Goal: Navigation & Orientation: Find specific page/section

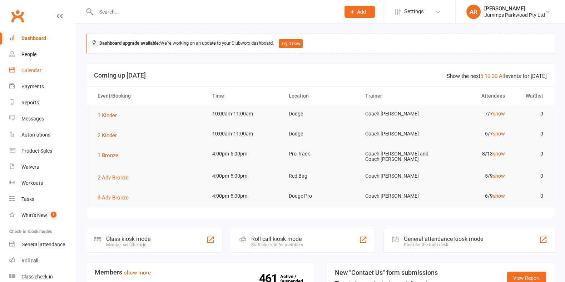
click at [40, 69] on div "Calendar" at bounding box center [31, 71] width 20 height 6
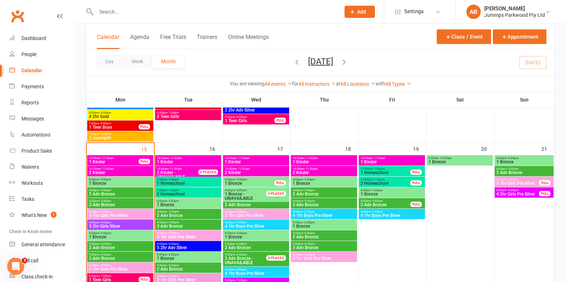
scroll to position [402, 0]
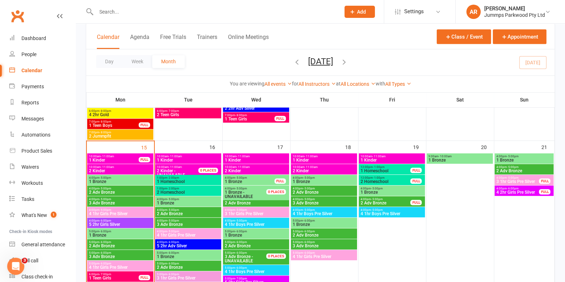
click at [135, 179] on span "1 Bronze" at bounding box center [120, 181] width 63 height 4
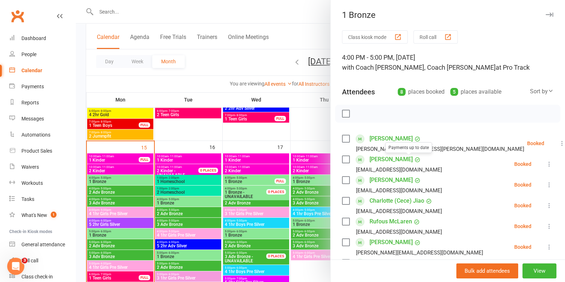
scroll to position [89, 0]
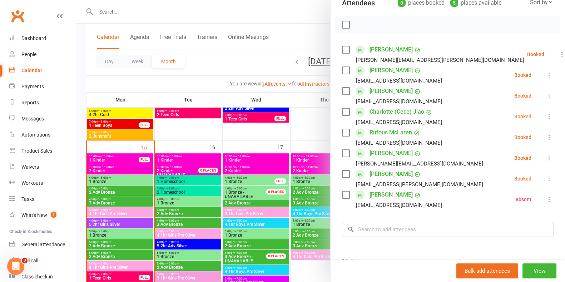
click at [130, 84] on div at bounding box center [320, 141] width 489 height 282
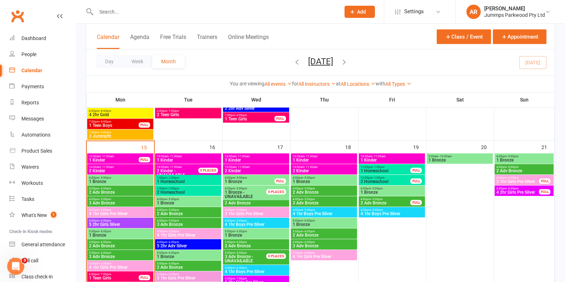
click at [136, 192] on span "2 Adv Bronze" at bounding box center [120, 192] width 63 height 4
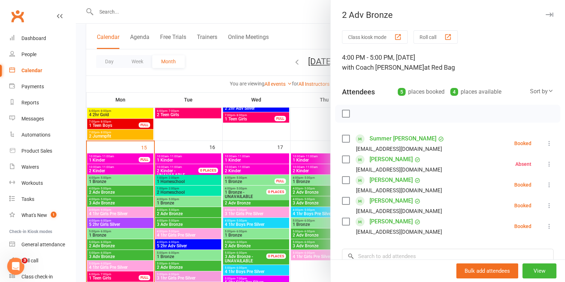
click at [128, 203] on div at bounding box center [320, 141] width 489 height 282
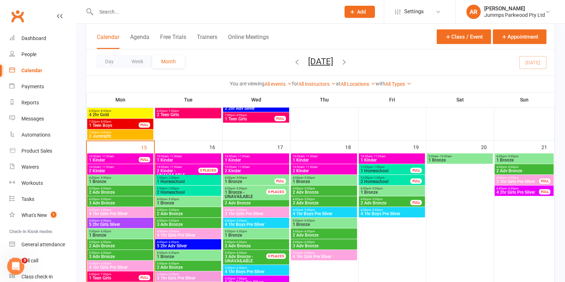
click at [128, 203] on span "3 Adv Bronze" at bounding box center [120, 203] width 63 height 4
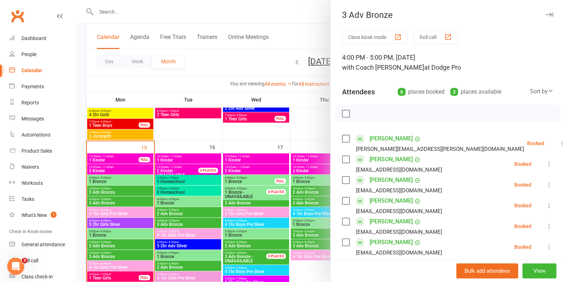
click at [119, 224] on div at bounding box center [320, 141] width 489 height 282
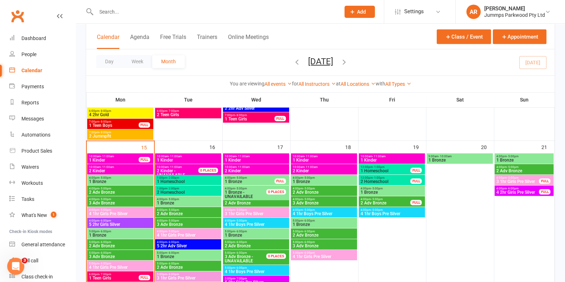
click at [125, 212] on span "4 1hr Girls Pre Silver" at bounding box center [120, 214] width 63 height 4
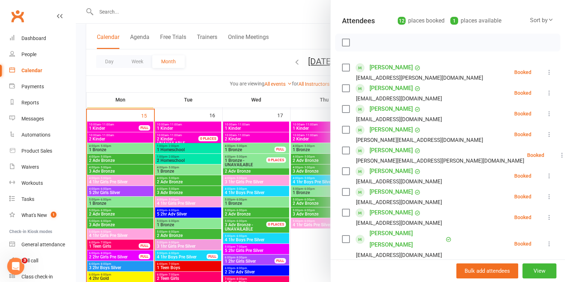
scroll to position [447, 0]
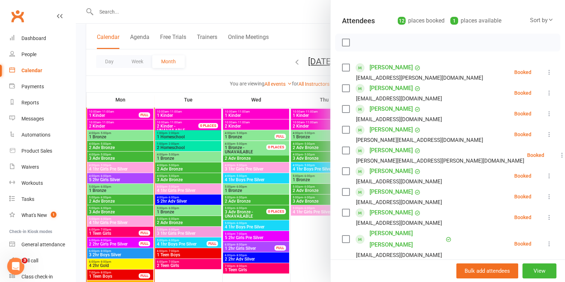
click at [240, 87] on div at bounding box center [320, 141] width 489 height 282
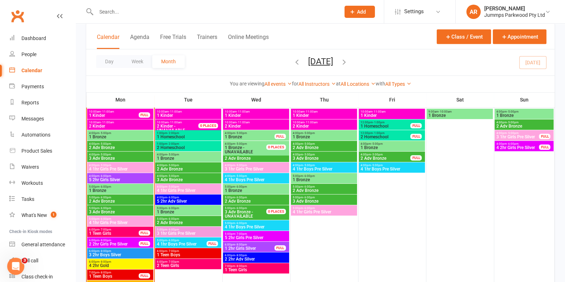
click at [132, 190] on span "1 Bronze" at bounding box center [120, 190] width 63 height 4
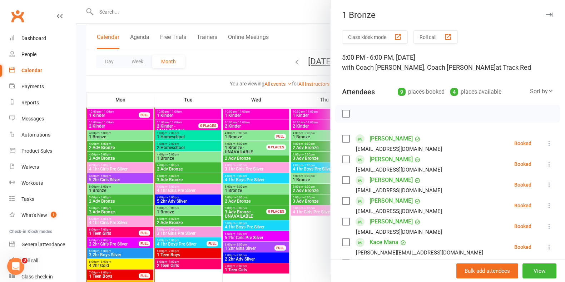
click at [129, 202] on div at bounding box center [320, 141] width 489 height 282
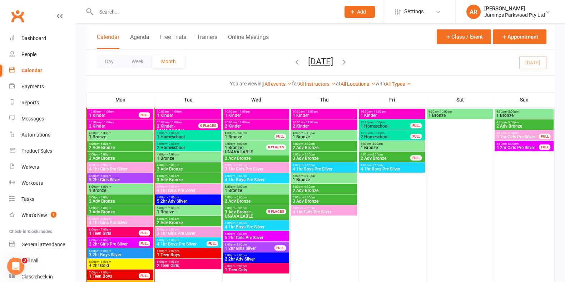
click at [129, 202] on span "2 Adv Bronze" at bounding box center [120, 201] width 63 height 4
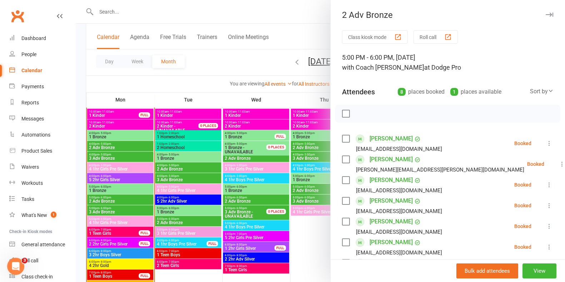
click at [126, 209] on div at bounding box center [320, 141] width 489 height 282
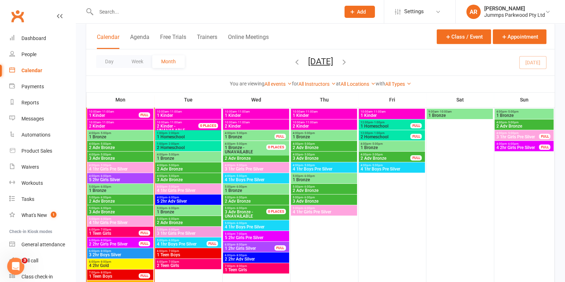
click at [128, 210] on span "3 Adv Bronze" at bounding box center [120, 212] width 63 height 4
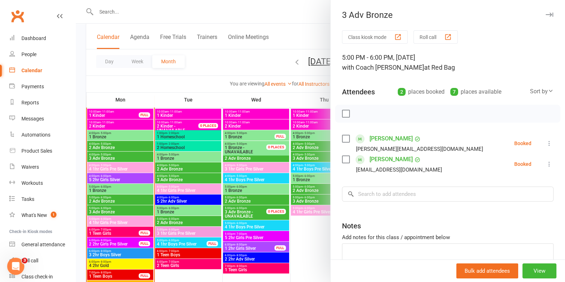
click at [127, 198] on div at bounding box center [320, 141] width 489 height 282
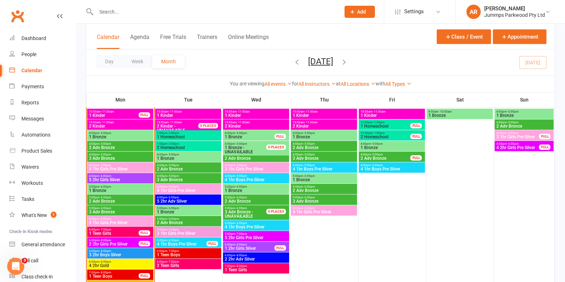
click at [127, 198] on span "5:00pm - 6:00pm" at bounding box center [120, 197] width 63 height 3
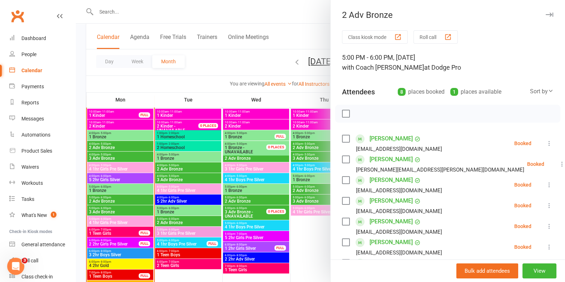
click at [123, 212] on div at bounding box center [320, 141] width 489 height 282
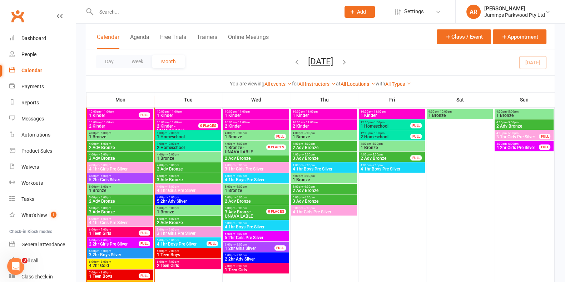
click at [123, 212] on span "3 Adv Bronze" at bounding box center [120, 212] width 63 height 4
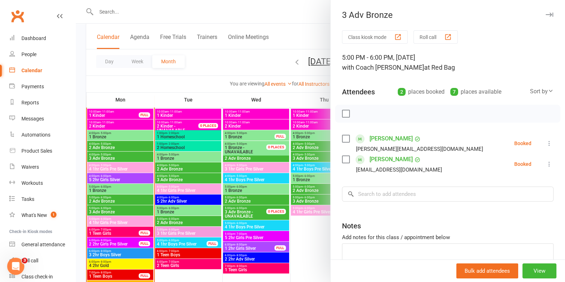
click at [129, 199] on div at bounding box center [320, 141] width 489 height 282
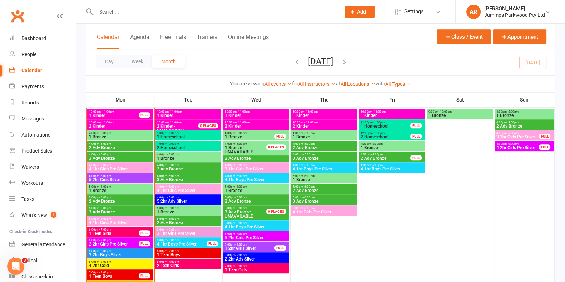
click at [129, 199] on span "2 Adv Bronze" at bounding box center [120, 201] width 63 height 4
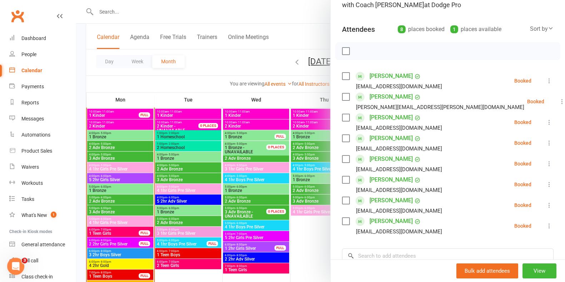
scroll to position [44, 0]
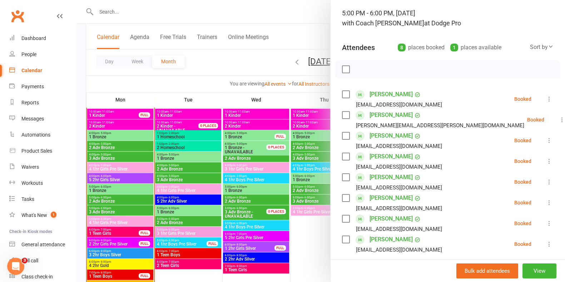
click at [123, 192] on div at bounding box center [320, 141] width 489 height 282
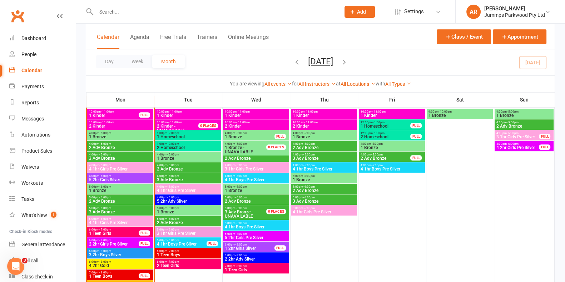
click at [123, 192] on span "1 Bronze" at bounding box center [120, 190] width 63 height 4
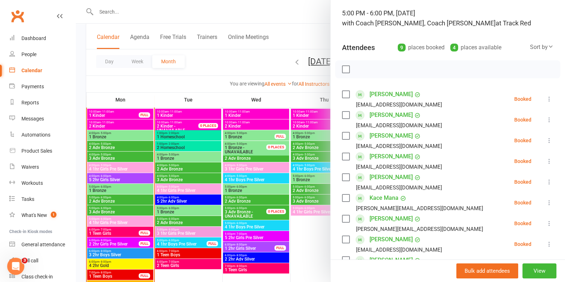
scroll to position [89, 0]
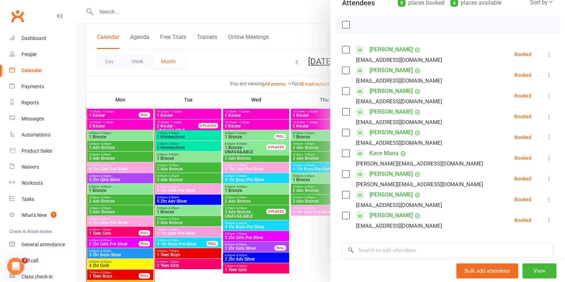
click at [112, 223] on div at bounding box center [320, 141] width 489 height 282
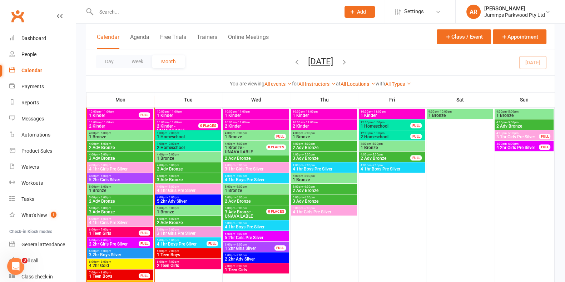
click at [113, 223] on span "4 1hr Girls Pre Silver" at bounding box center [120, 223] width 63 height 4
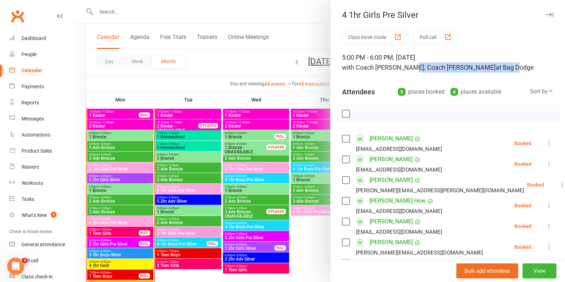
drag, startPoint x: 458, startPoint y: 66, endPoint x: 402, endPoint y: 63, distance: 56.5
click at [404, 63] on div "5:00 PM - 6:00 PM, [DATE] with Coach [PERSON_NAME], Coach [PERSON_NAME] at Bag …" at bounding box center [448, 63] width 212 height 20
click at [139, 83] on div at bounding box center [320, 141] width 489 height 282
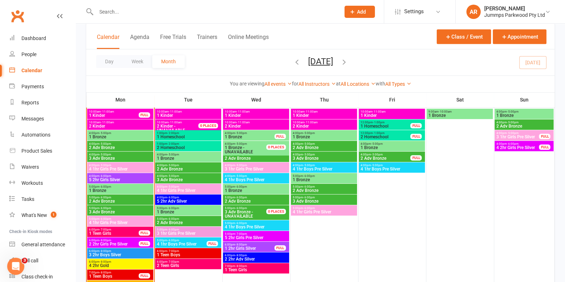
click at [128, 137] on span "1 Bronze" at bounding box center [120, 137] width 63 height 4
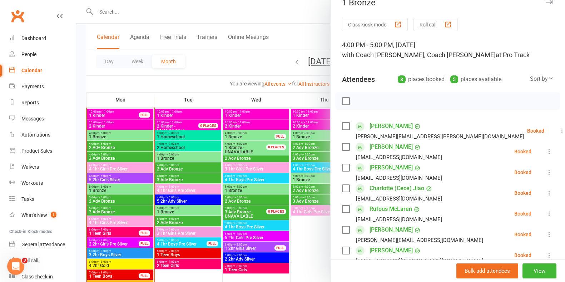
scroll to position [44, 0]
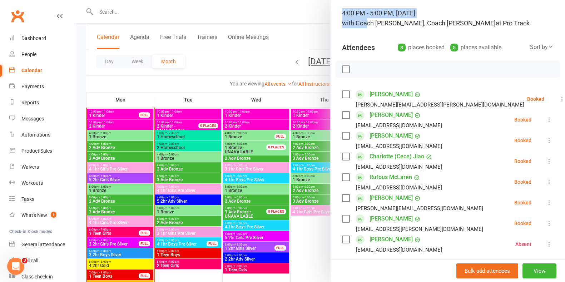
drag, startPoint x: 364, startPoint y: 20, endPoint x: 345, endPoint y: 51, distance: 36.6
click at [480, 16] on div "4:00 PM - 5:00 PM, [DATE] with Coach [PERSON_NAME], Coach [PERSON_NAME] at Pro …" at bounding box center [448, 18] width 212 height 20
click at [122, 157] on div at bounding box center [320, 141] width 489 height 282
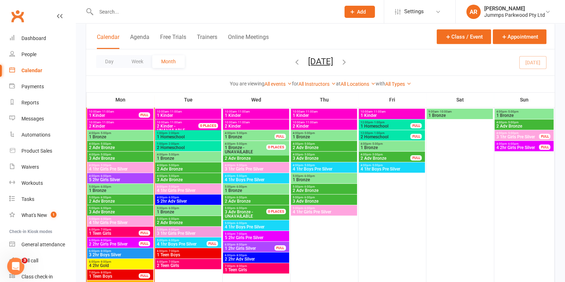
click at [123, 177] on span "4:00pm - 6:00pm" at bounding box center [120, 175] width 63 height 3
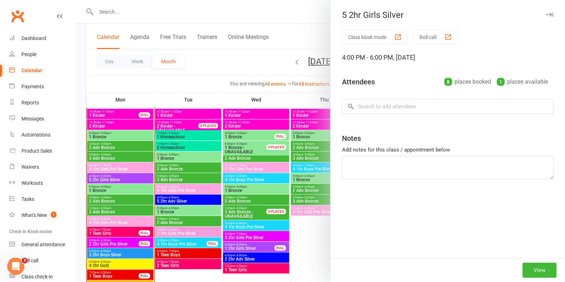
click at [128, 170] on div at bounding box center [320, 141] width 489 height 282
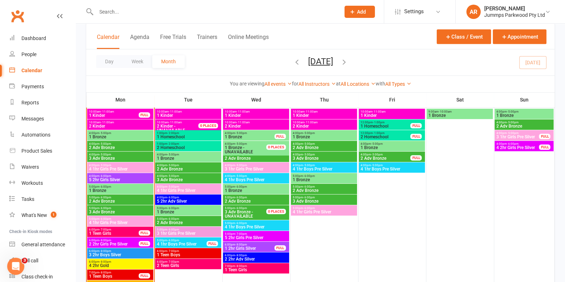
click at [128, 170] on span "4 1hr Girls Pre Silver" at bounding box center [120, 169] width 63 height 4
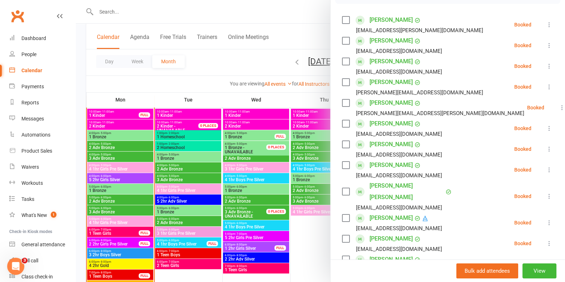
scroll to position [89, 0]
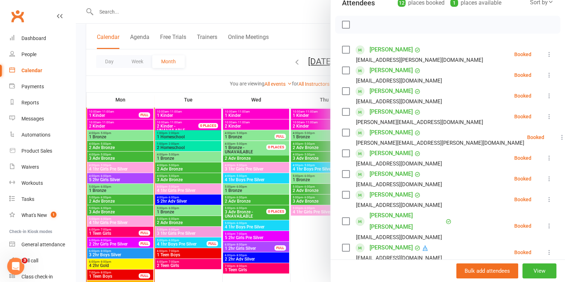
click at [143, 84] on div at bounding box center [320, 141] width 489 height 282
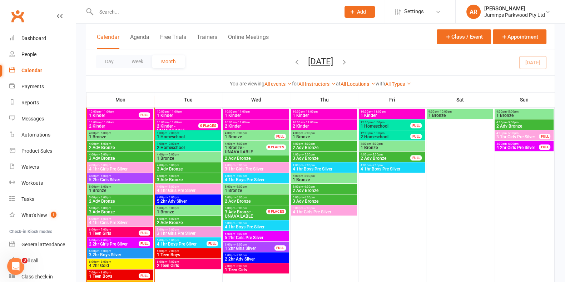
click at [127, 171] on span "4 1hr Girls Pre Silver" at bounding box center [120, 169] width 63 height 4
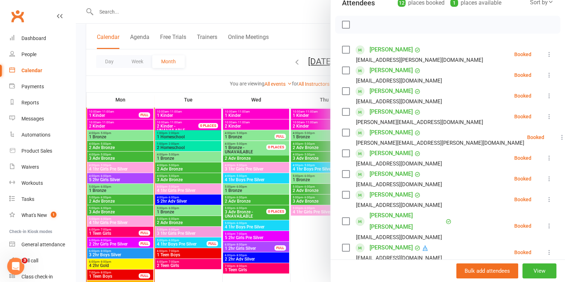
click at [159, 83] on div at bounding box center [320, 141] width 489 height 282
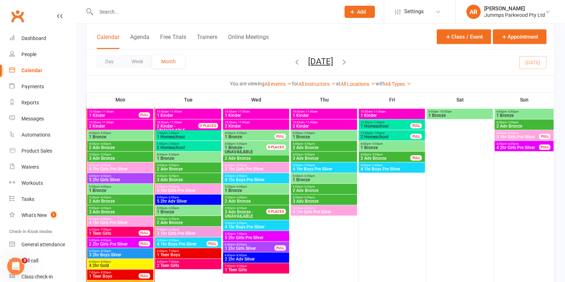
click at [219, 63] on div "Day Week Month [DATE] [DATE] Sun Mon Tue Wed Thu Fri Sat 31 01 02 03 04 05 06 0…" at bounding box center [320, 62] width 469 height 26
